Goal: Transaction & Acquisition: Purchase product/service

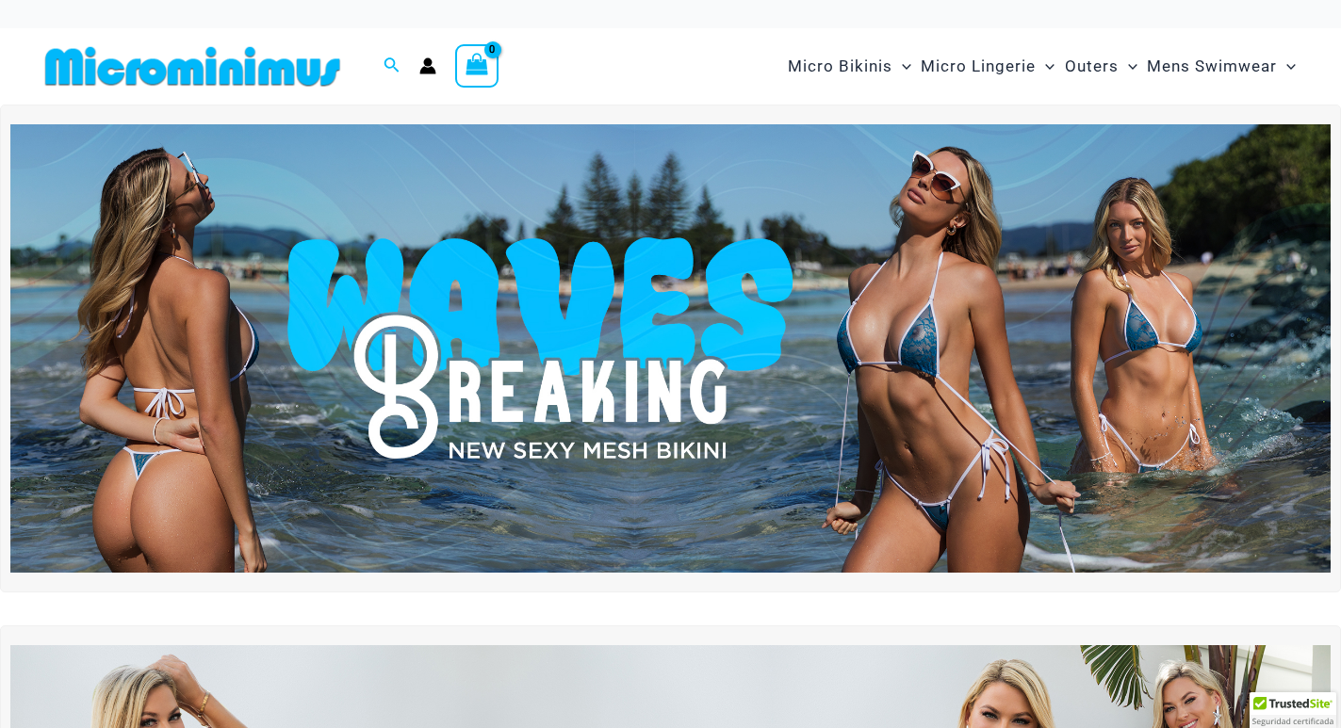
click at [747, 266] on img at bounding box center [670, 348] width 1320 height 449
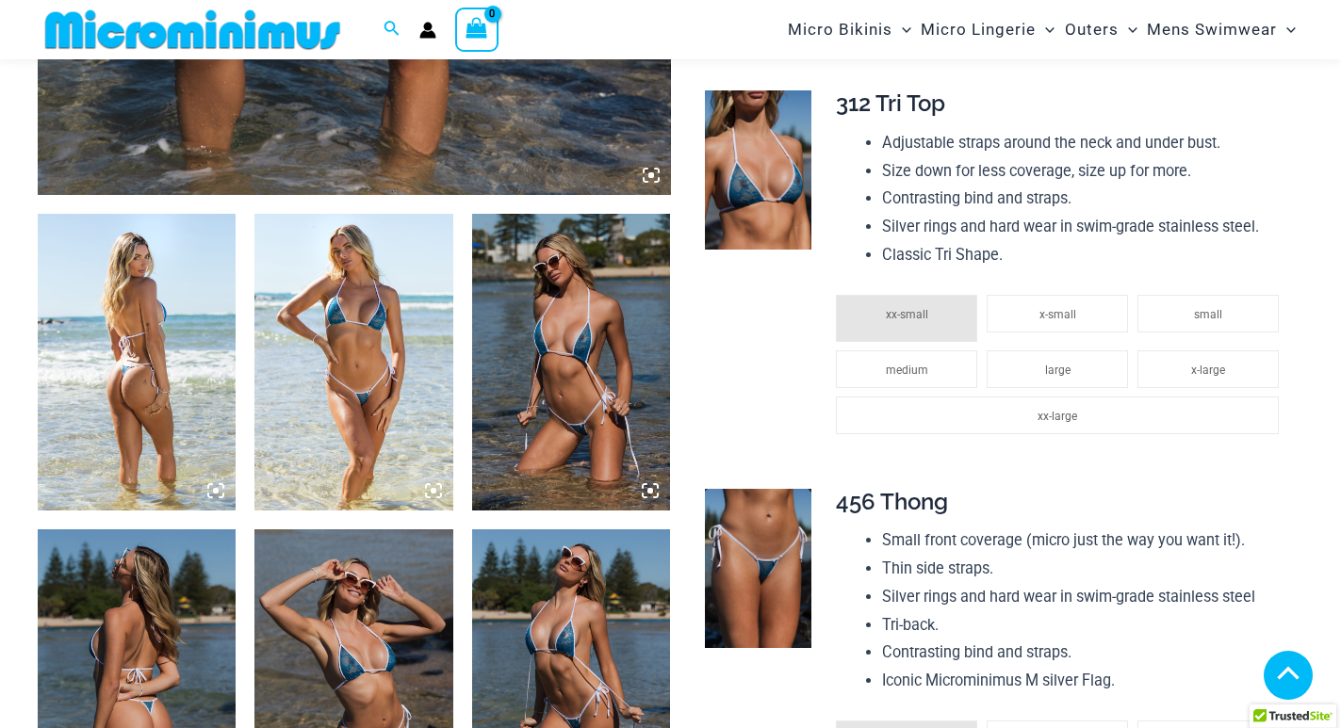
scroll to position [926, 0]
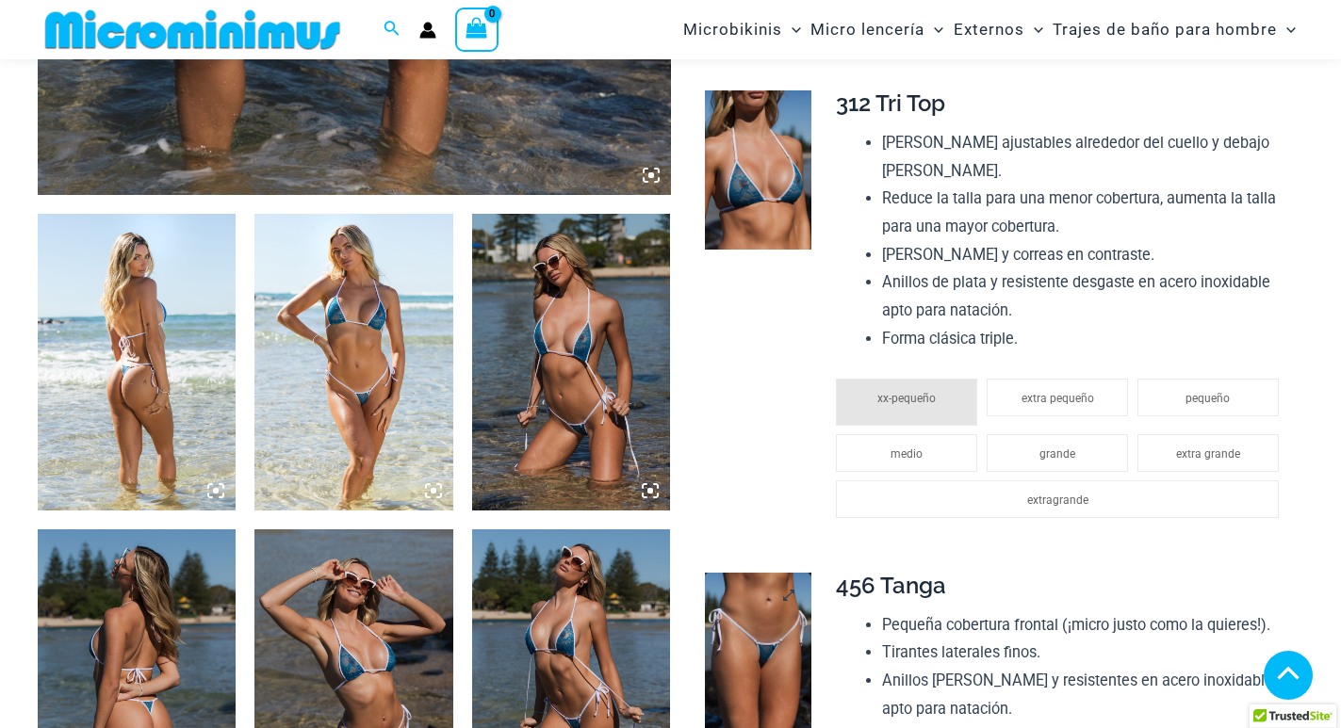
click at [773, 592] on img at bounding box center [758, 652] width 106 height 159
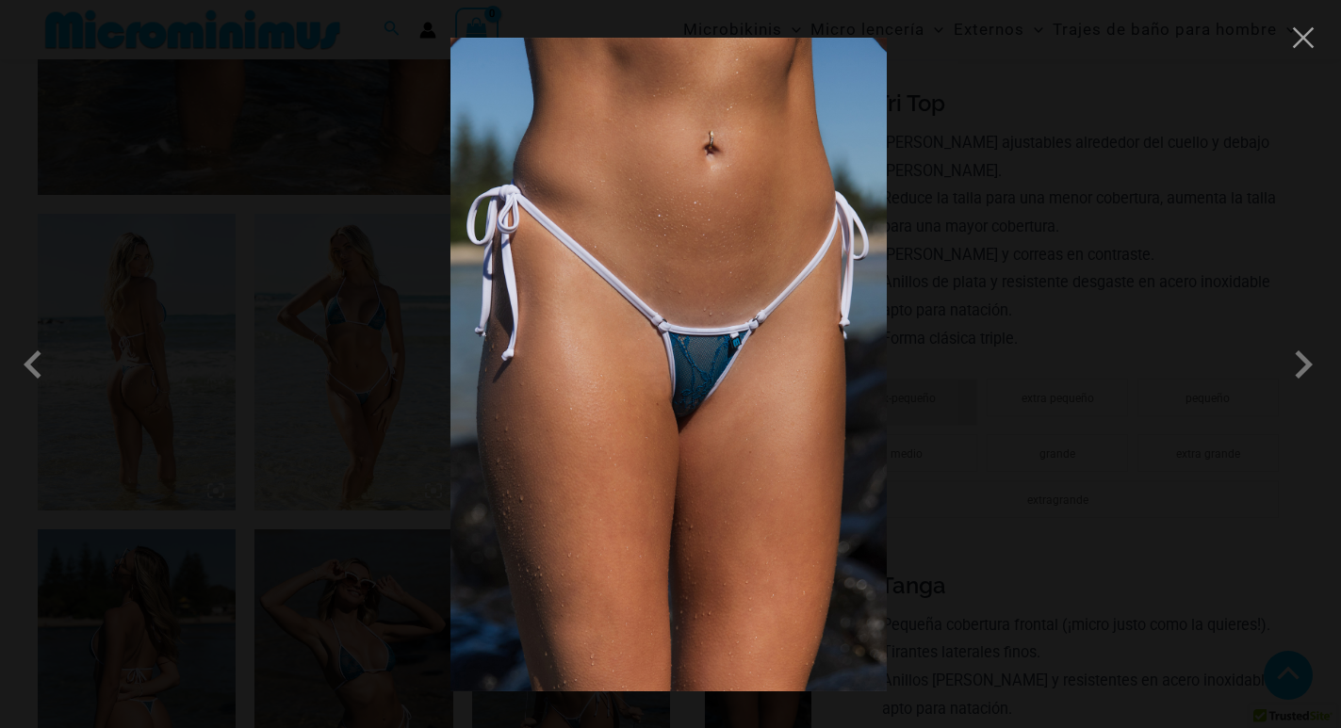
click at [711, 453] on img at bounding box center [668, 365] width 436 height 654
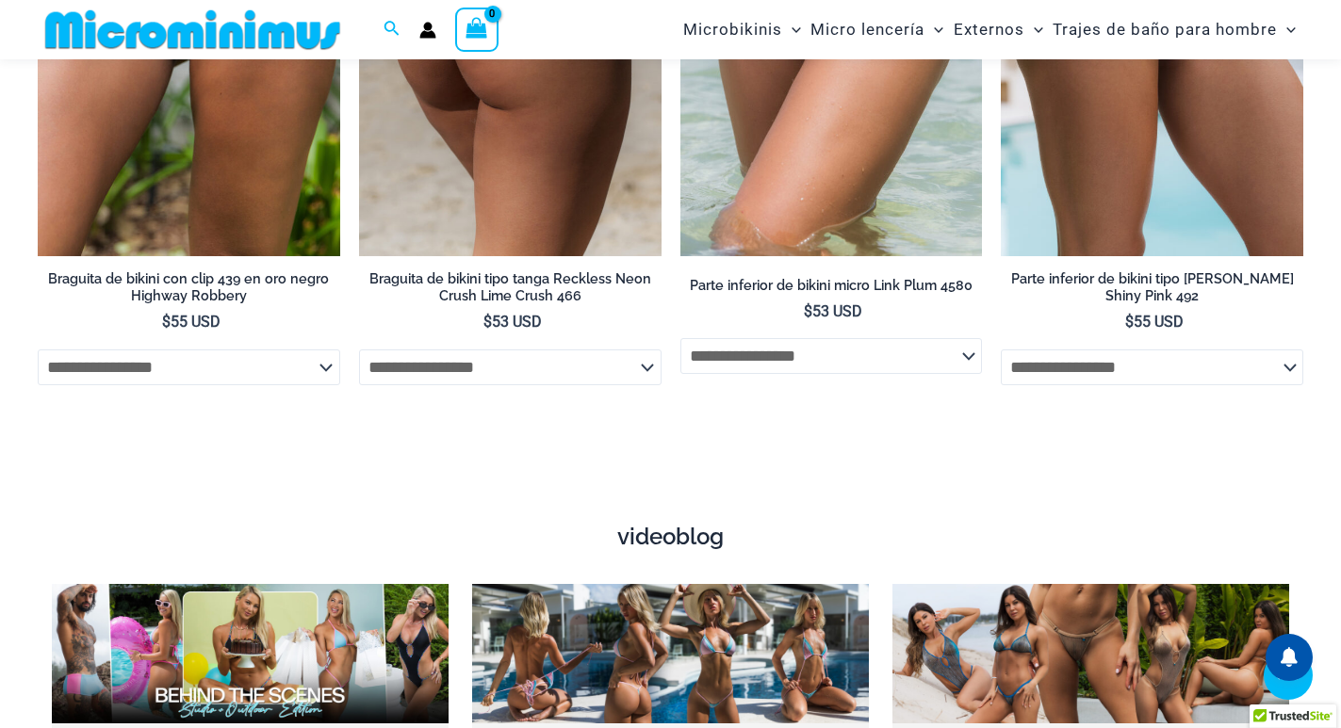
scroll to position [6204, 0]
